Goal: Transaction & Acquisition: Purchase product/service

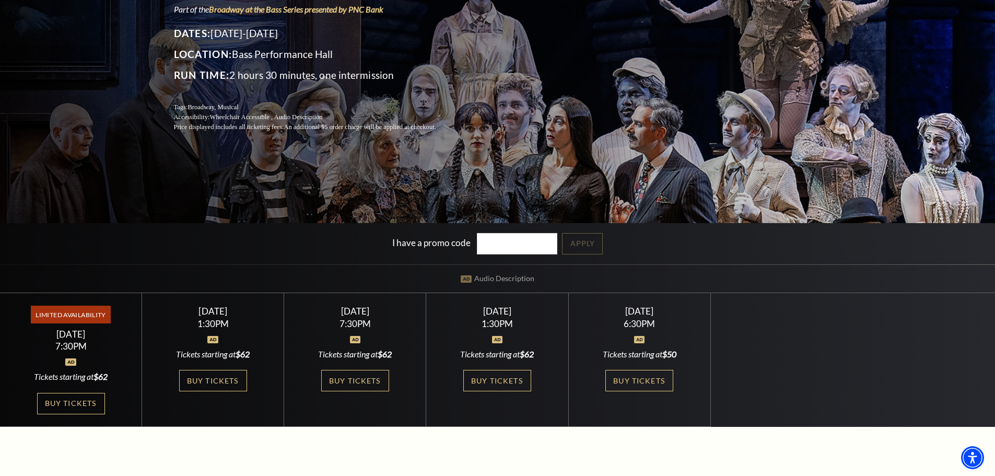
scroll to position [157, 0]
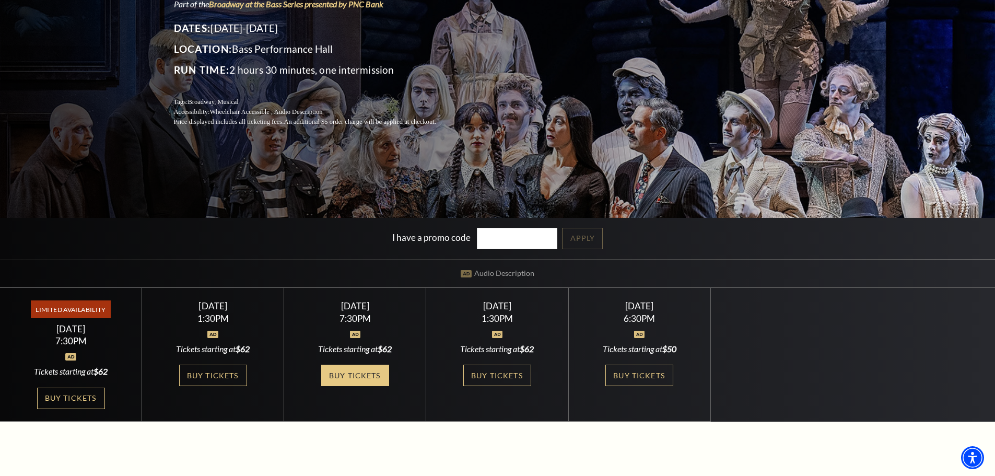
click at [356, 380] on link "Buy Tickets" at bounding box center [355, 375] width 68 height 21
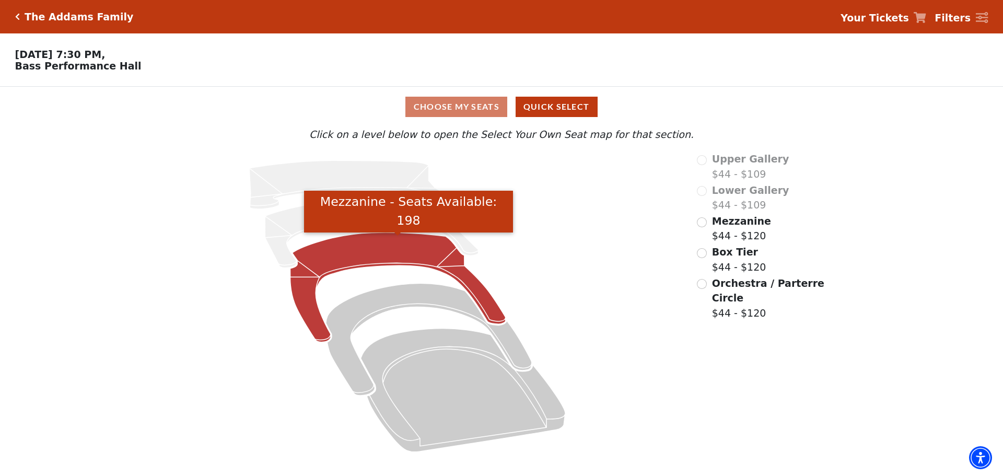
click at [360, 261] on icon "Mezzanine - Seats Available: 198" at bounding box center [397, 287] width 215 height 110
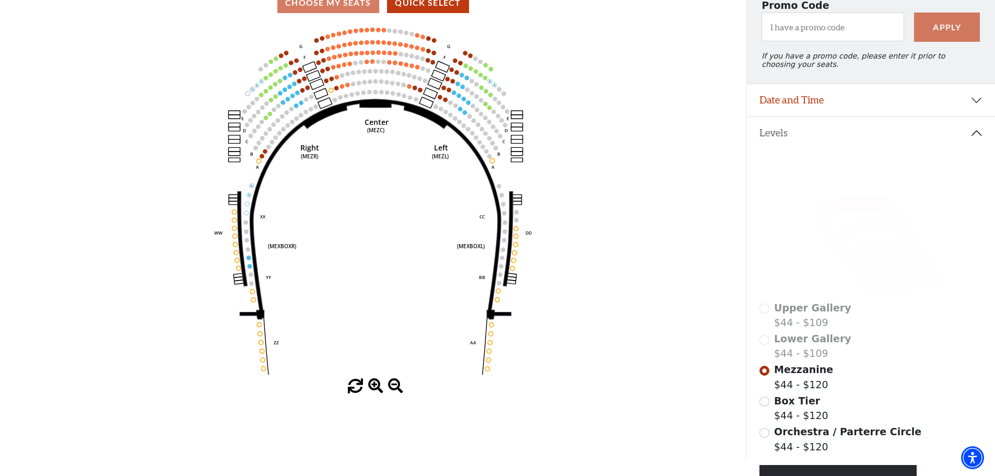
scroll to position [205, 0]
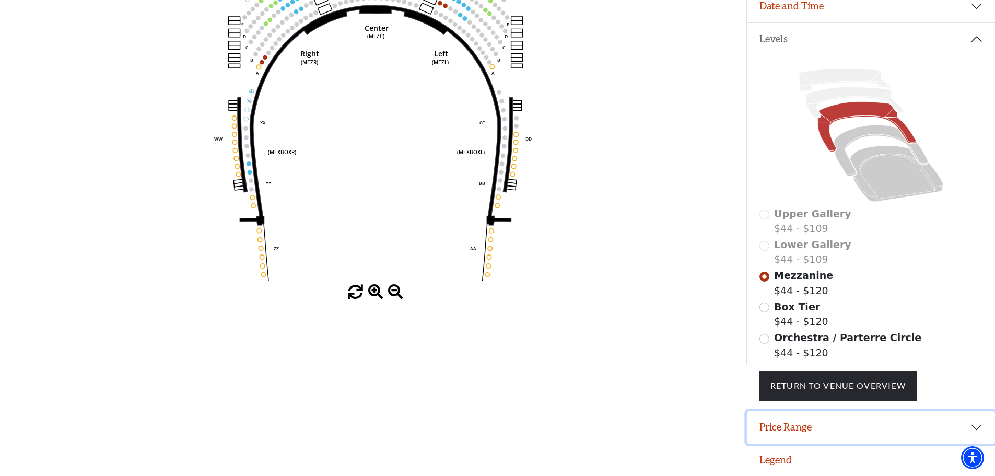
click at [824, 430] on button "Price Range" at bounding box center [871, 427] width 248 height 32
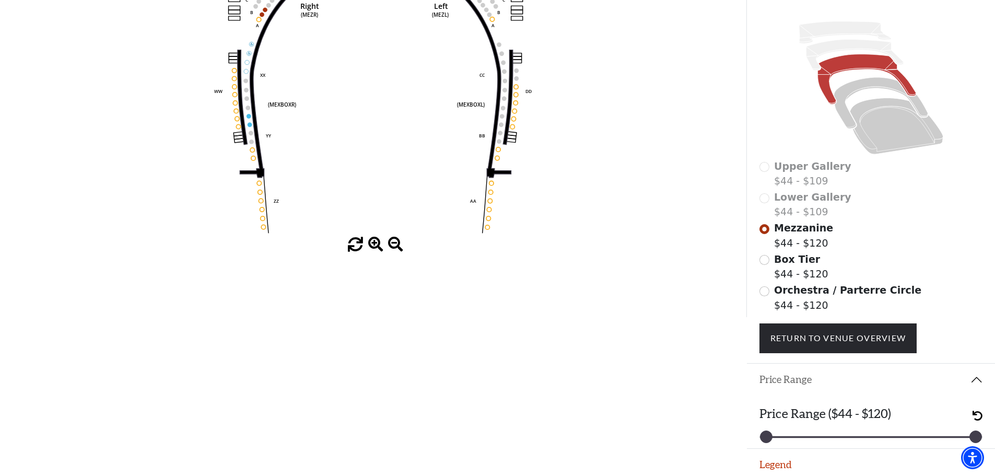
scroll to position [257, 0]
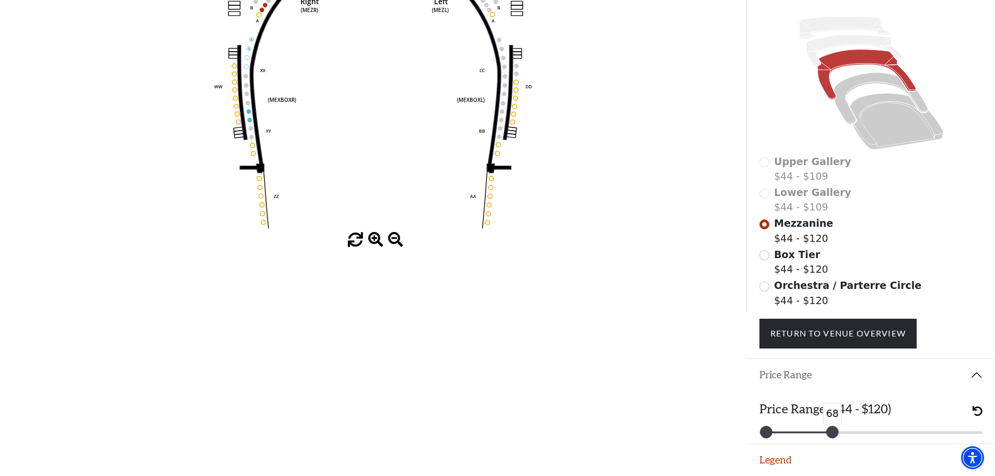
drag, startPoint x: 971, startPoint y: 432, endPoint x: 828, endPoint y: 432, distance: 143.1
click at [828, 432] on div at bounding box center [831, 431] width 11 height 11
click at [982, 410] on span "undo" at bounding box center [977, 411] width 10 height 10
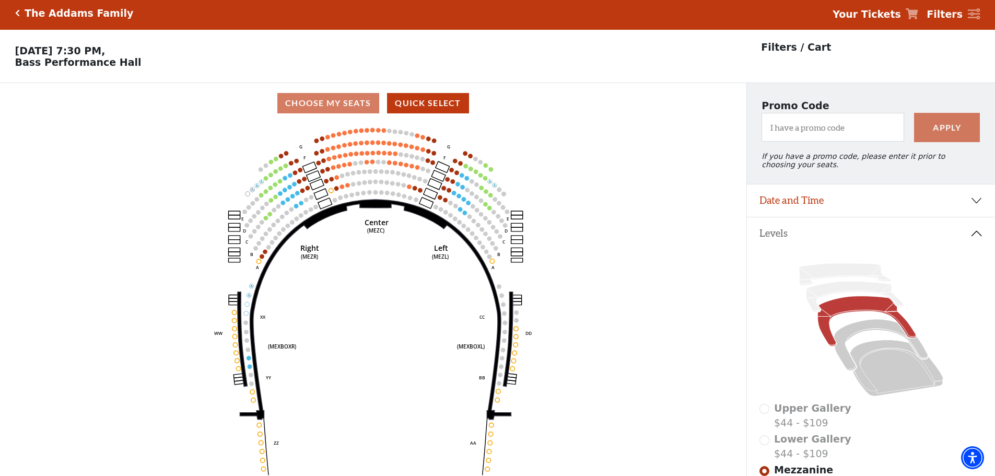
scroll to position [0, 0]
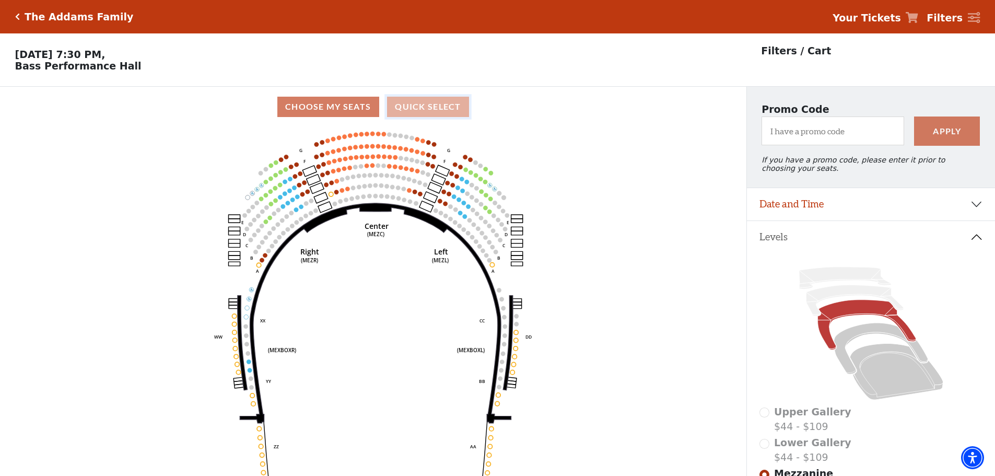
click at [421, 112] on button "Quick Select" at bounding box center [428, 107] width 82 height 20
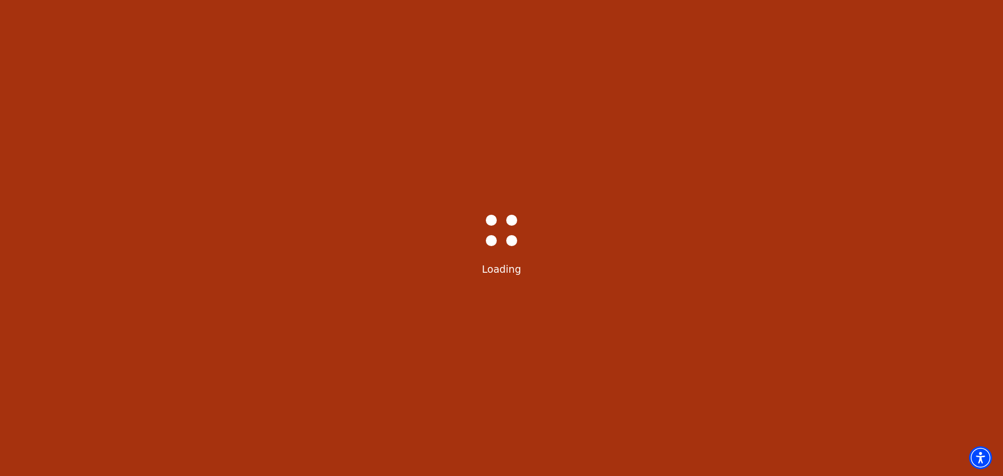
select select "6292"
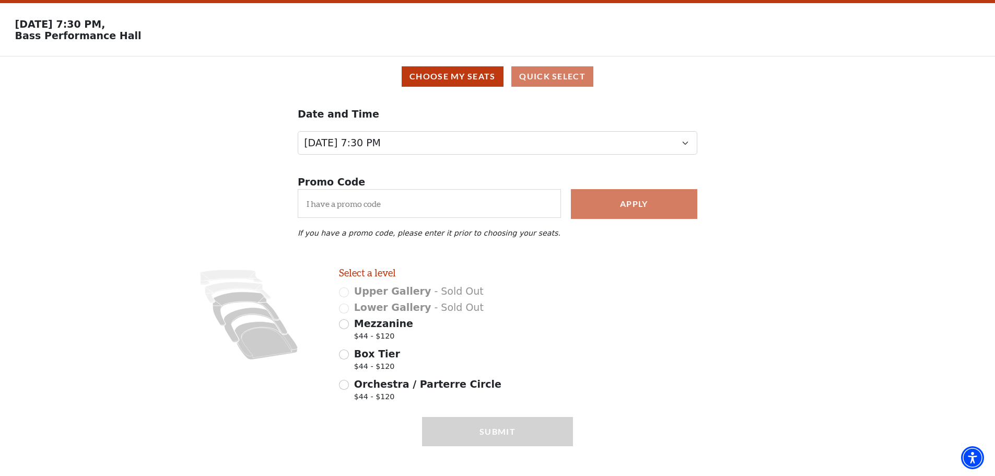
scroll to position [46, 0]
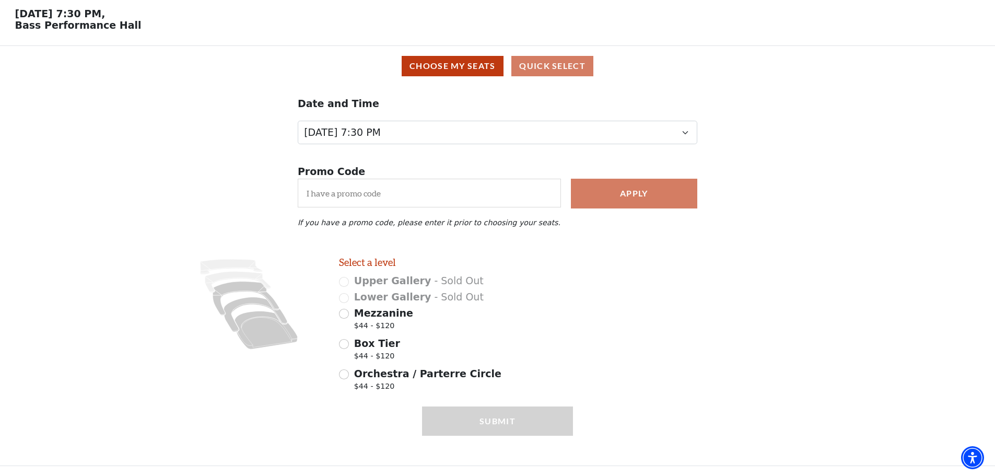
click at [343, 319] on div "Mezzanine $44 - $120" at bounding box center [456, 320] width 234 height 29
click at [343, 315] on input "Mezzanine $44 - $120" at bounding box center [344, 314] width 10 height 10
radio input "true"
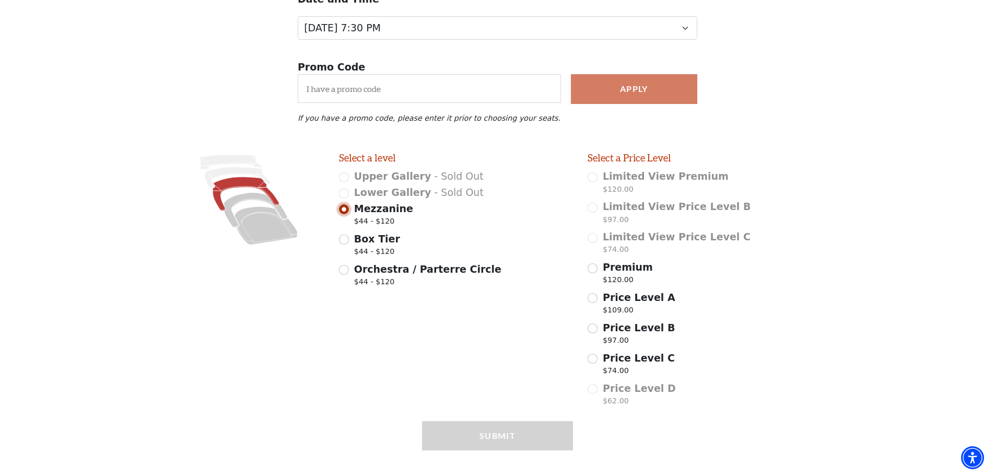
scroll to position [166, 0]
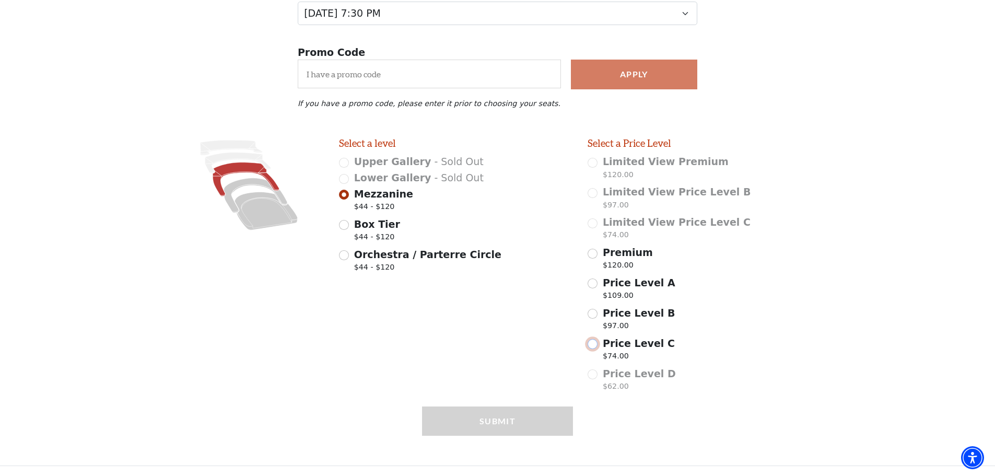
click at [593, 342] on input "Price Level C $74.00" at bounding box center [593, 344] width 10 height 10
radio input "true"
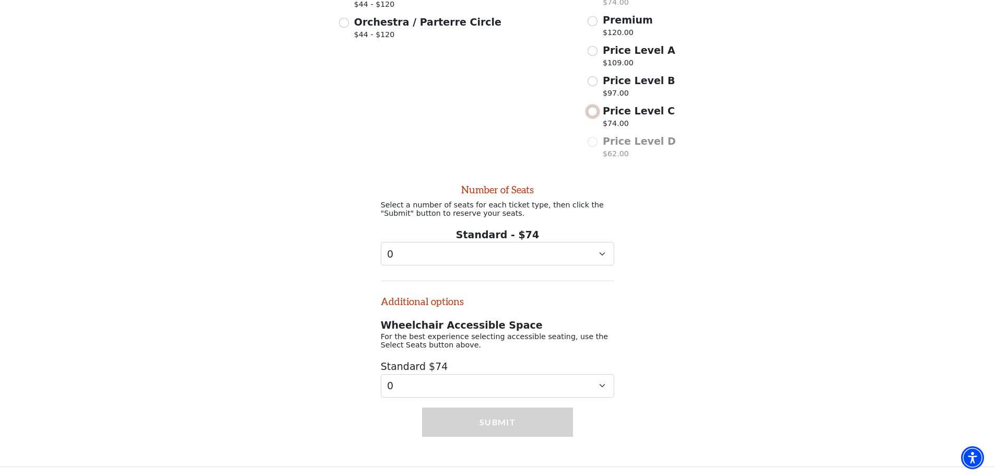
scroll to position [405, 0]
drag, startPoint x: 585, startPoint y: 251, endPoint x: 578, endPoint y: 252, distance: 7.0
click at [585, 251] on select "0 1 2 3 4 5 6 7 8 9" at bounding box center [498, 253] width 234 height 24
select select "2"
click at [381, 241] on select "0 1 2 3 4 5 6 7 8 9" at bounding box center [498, 253] width 234 height 24
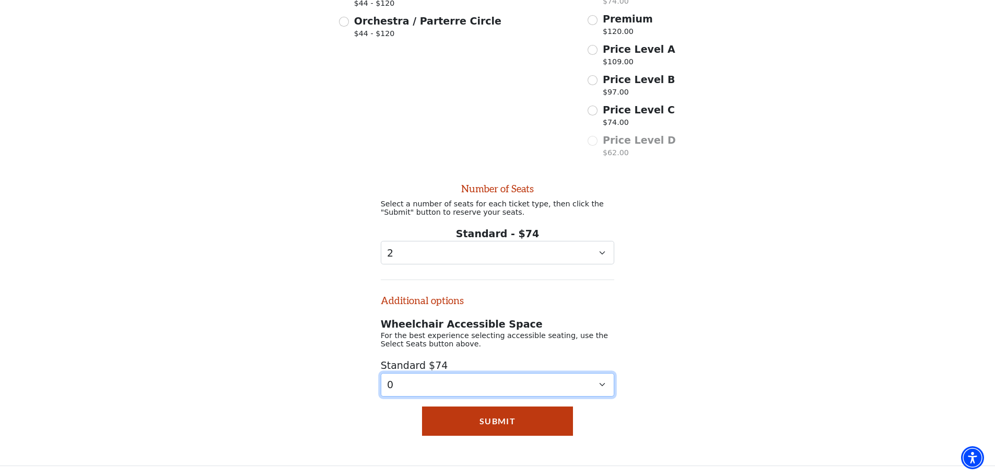
click at [586, 395] on select "0 1 2 3 4" at bounding box center [498, 385] width 234 height 24
select select "2"
click at [381, 373] on select "0 1 2 3 4" at bounding box center [498, 385] width 234 height 24
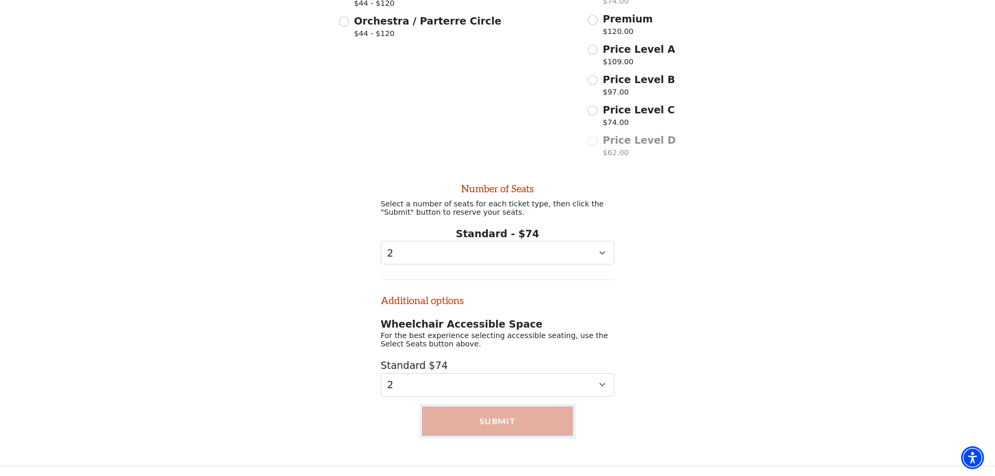
click at [519, 423] on button "Submit" at bounding box center [497, 420] width 151 height 29
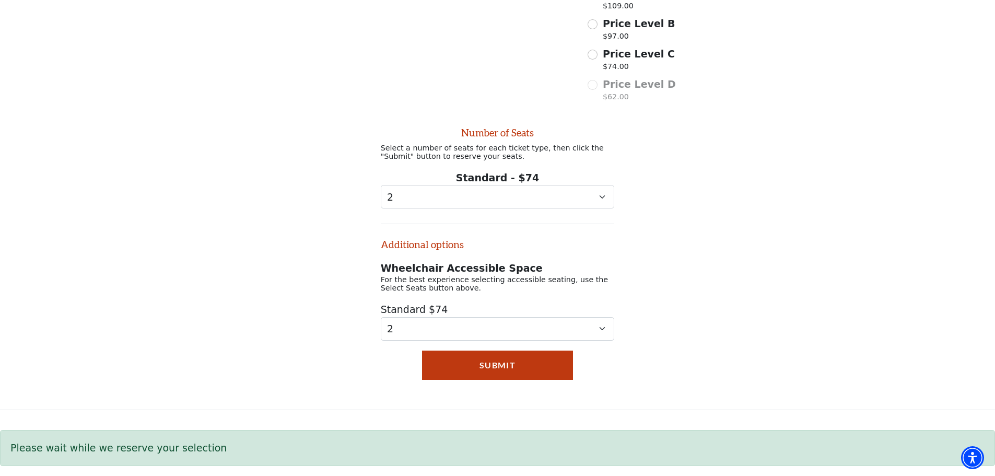
scroll to position [461, 0]
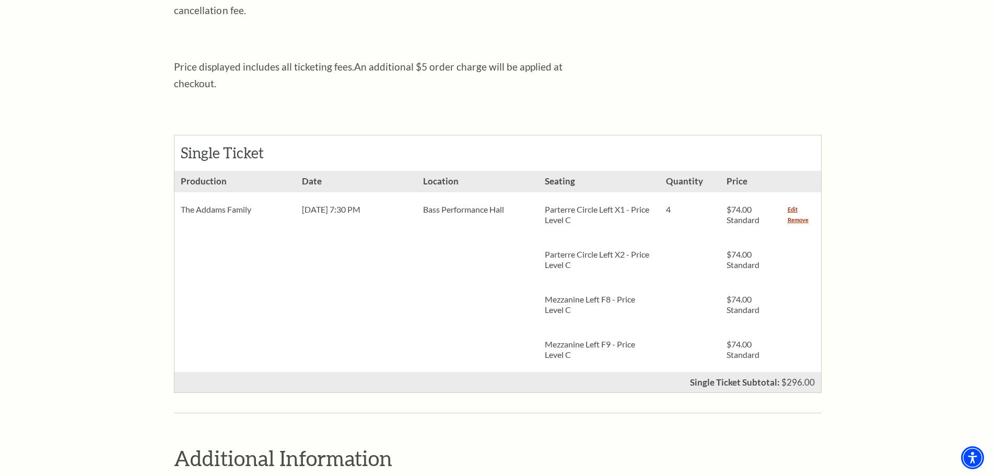
scroll to position [366, 0]
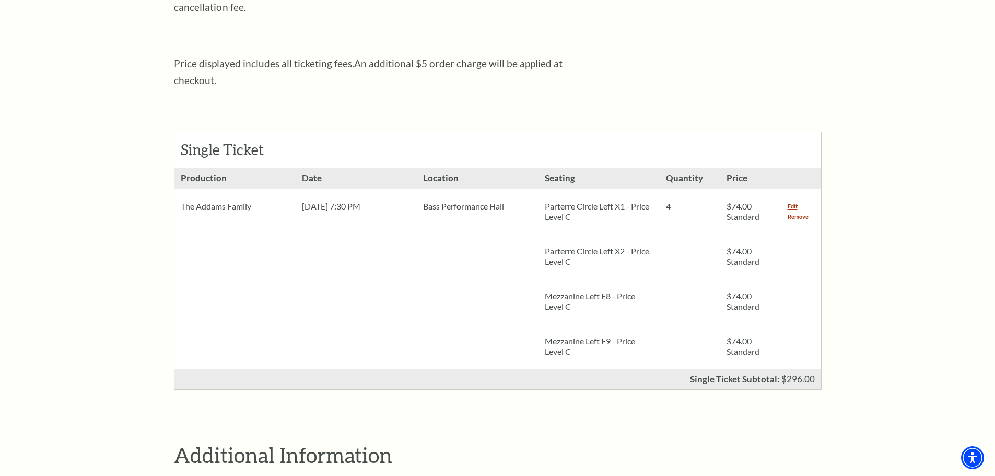
click at [796, 212] on link "Remove" at bounding box center [798, 217] width 21 height 10
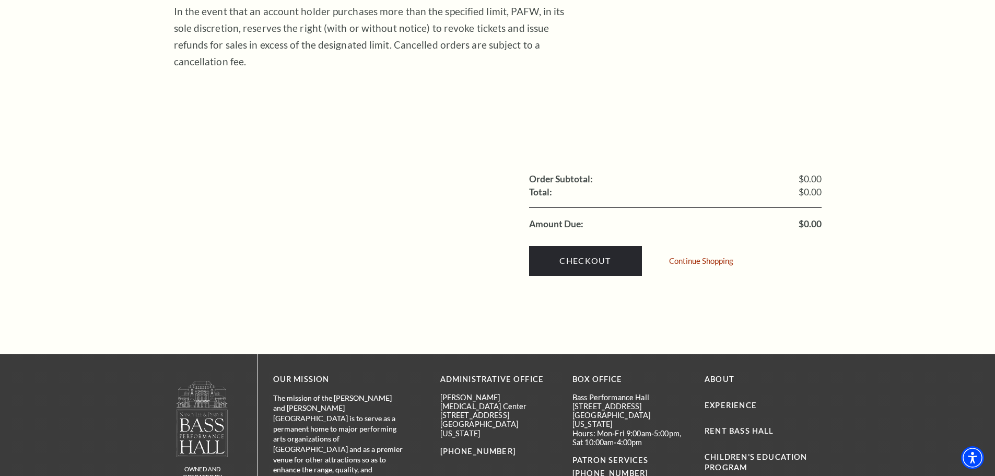
scroll to position [313, 0]
